Goal: Information Seeking & Learning: Learn about a topic

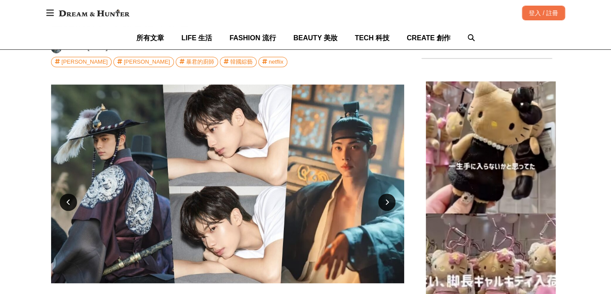
scroll to position [389, 0]
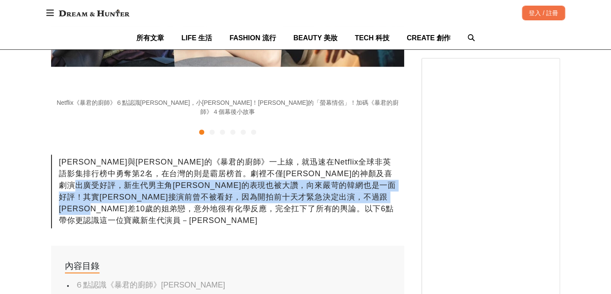
drag, startPoint x: 177, startPoint y: 174, endPoint x: 286, endPoint y: 199, distance: 111.8
click at [286, 199] on div "[PERSON_NAME]與[PERSON_NAME]的《暴君的廚師》一上線，就迅速在Netflix全球非英語影集排行榜中勇奪第2名，在台灣的則是霸居榜首。劇…" at bounding box center [227, 191] width 353 height 74
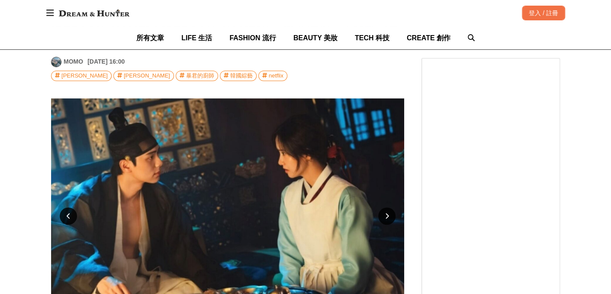
scroll to position [173, 0]
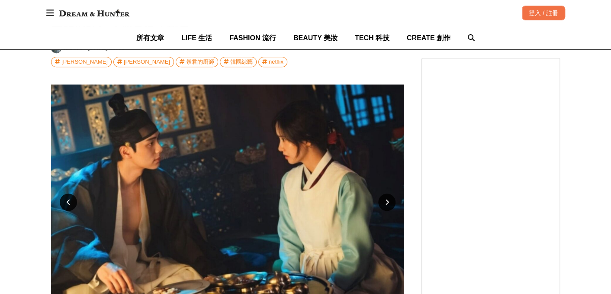
click at [385, 199] on icon at bounding box center [387, 202] width 4 height 6
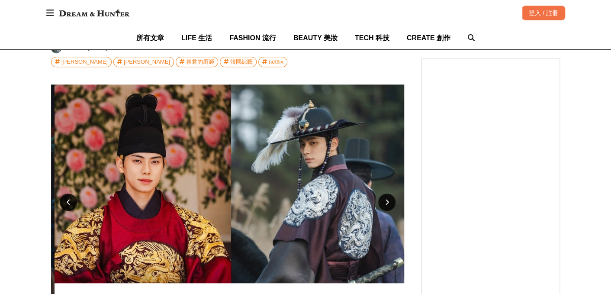
scroll to position [0, 706]
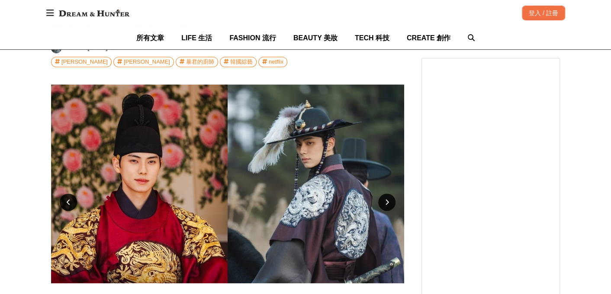
click at [385, 199] on icon at bounding box center [387, 202] width 4 height 6
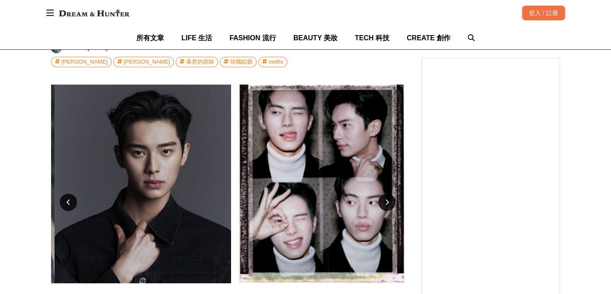
scroll to position [0, 1059]
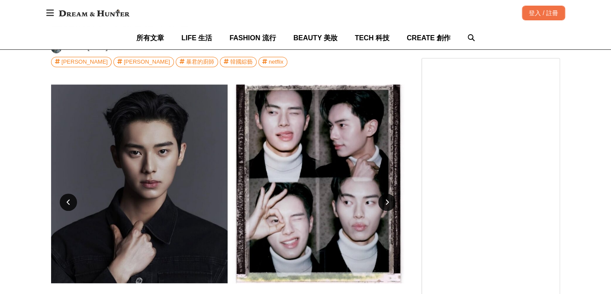
click at [385, 199] on icon at bounding box center [387, 202] width 4 height 6
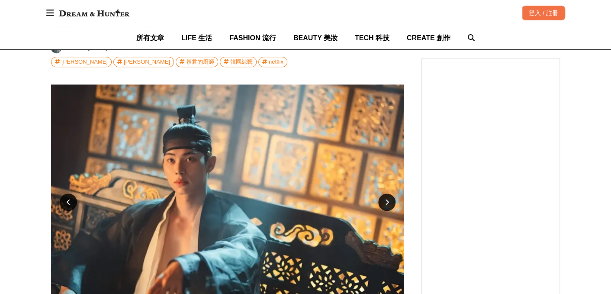
click at [385, 199] on icon at bounding box center [387, 202] width 4 height 6
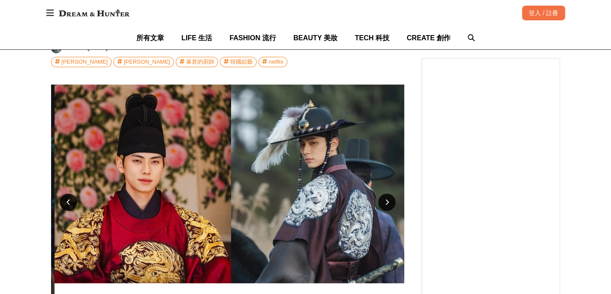
scroll to position [0, 706]
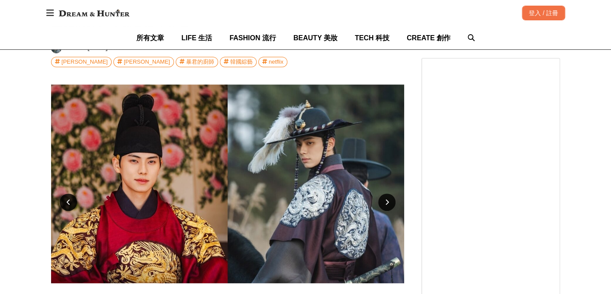
click at [385, 199] on icon at bounding box center [387, 202] width 4 height 6
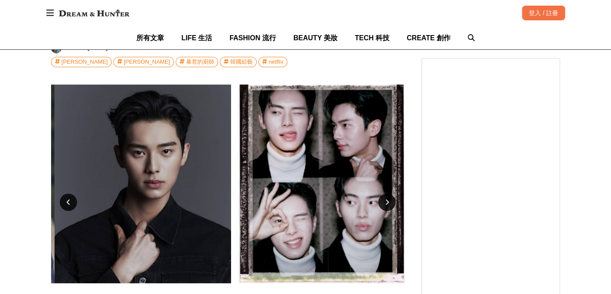
scroll to position [0, 1059]
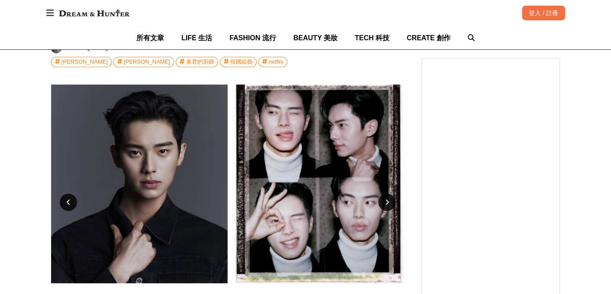
click at [389, 193] on div at bounding box center [386, 201] width 17 height 17
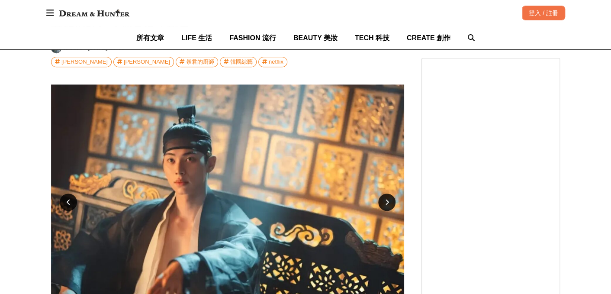
click at [389, 193] on div at bounding box center [386, 201] width 17 height 17
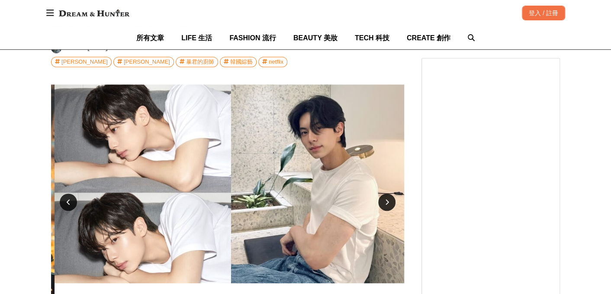
scroll to position [0, 1765]
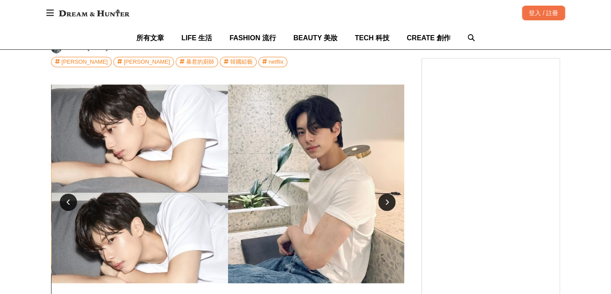
click at [389, 193] on div at bounding box center [386, 201] width 17 height 17
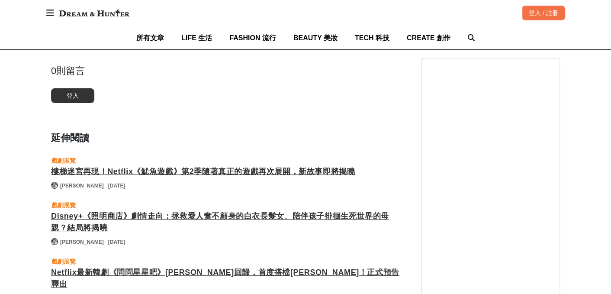
scroll to position [4976, 0]
